Goal: Information Seeking & Learning: Understand process/instructions

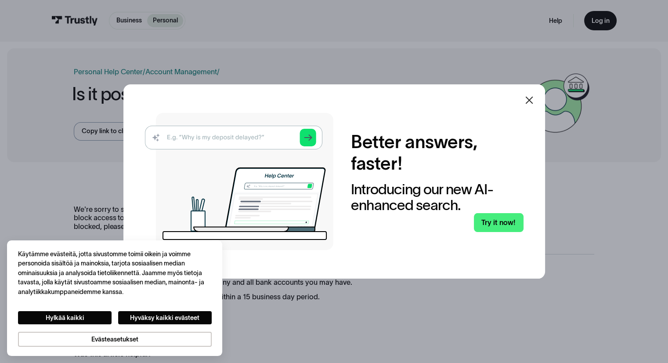
click at [535, 98] on icon at bounding box center [529, 100] width 11 height 11
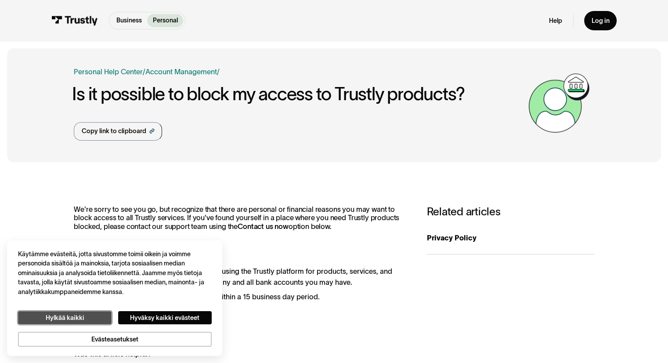
click at [80, 317] on button "Hylkää kaikki" at bounding box center [65, 318] width 94 height 14
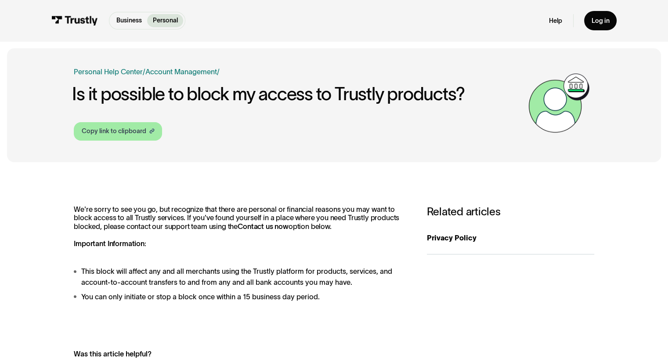
click at [102, 124] on link "Copy link to clipboard" at bounding box center [118, 131] width 88 height 18
click at [183, 66] on div "Business Help Center Personal Help Center / Personal Business Account Managemen…" at bounding box center [334, 104] width 520 height 113
click at [79, 17] on img at bounding box center [74, 21] width 47 height 10
click at [143, 139] on link "Copy link to clipboard" at bounding box center [118, 131] width 88 height 18
click at [72, 16] on img at bounding box center [74, 21] width 47 height 10
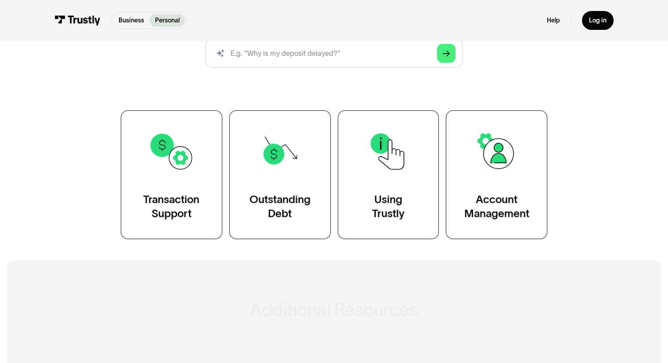
scroll to position [132, 0]
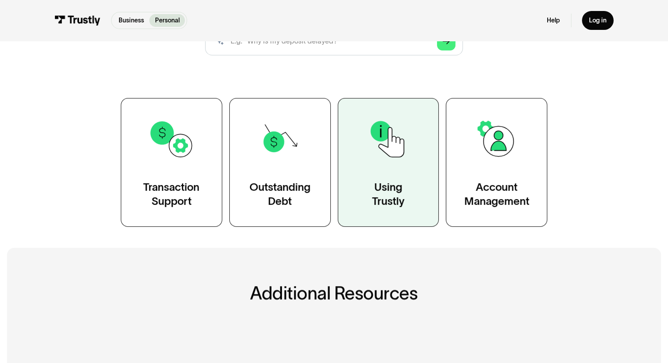
click at [412, 180] on link "Using Trustly" at bounding box center [388, 162] width 101 height 129
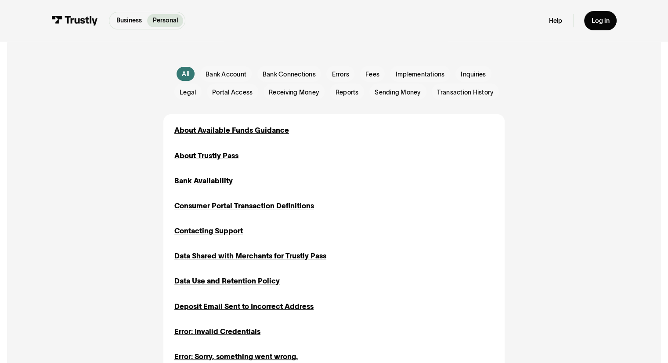
scroll to position [199, 0]
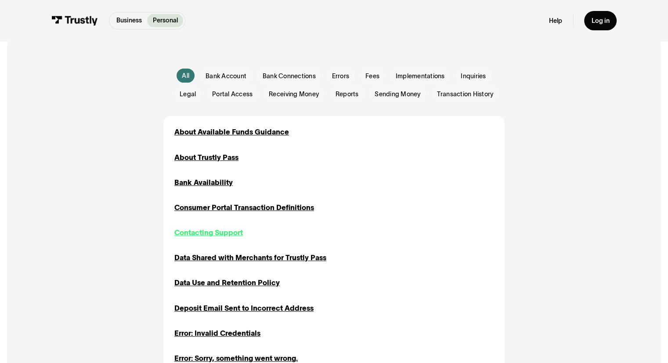
click at [216, 235] on div "Contacting Support" at bounding box center [208, 232] width 69 height 11
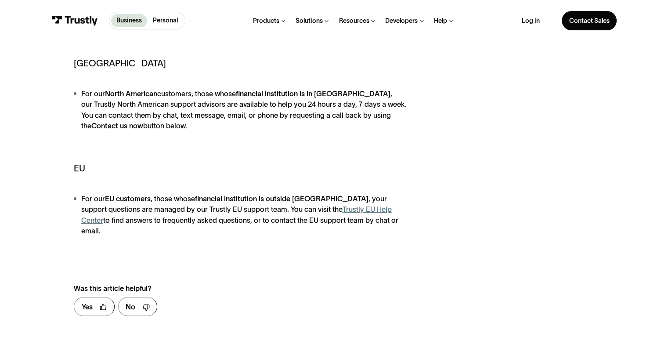
scroll to position [213, 0]
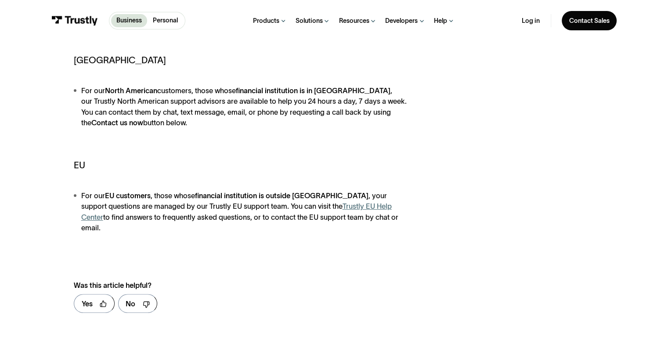
click at [371, 207] on link "Trustly EU Help Center" at bounding box center [236, 211] width 311 height 19
